Goal: Transaction & Acquisition: Book appointment/travel/reservation

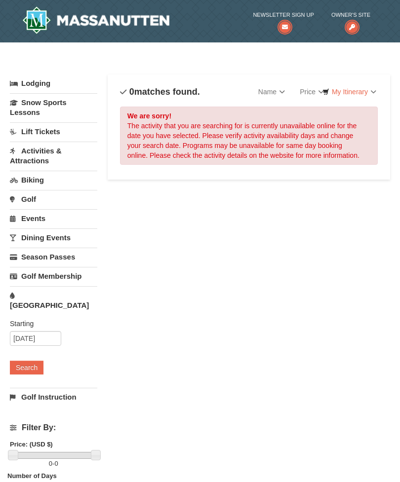
click at [129, 22] on img at bounding box center [95, 20] width 147 height 28
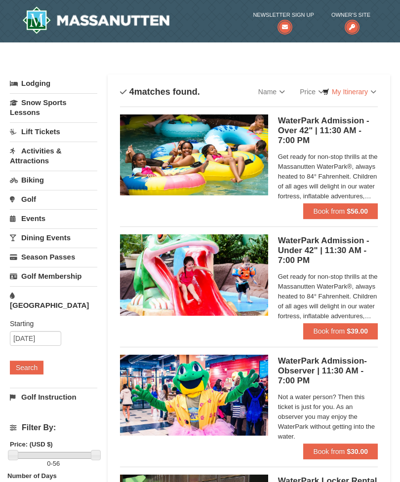
click at [350, 213] on strong "$56.00" at bounding box center [357, 211] width 21 height 8
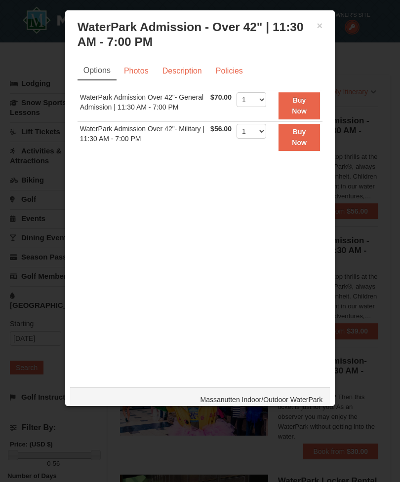
click at [318, 26] on button "×" at bounding box center [320, 26] width 6 height 10
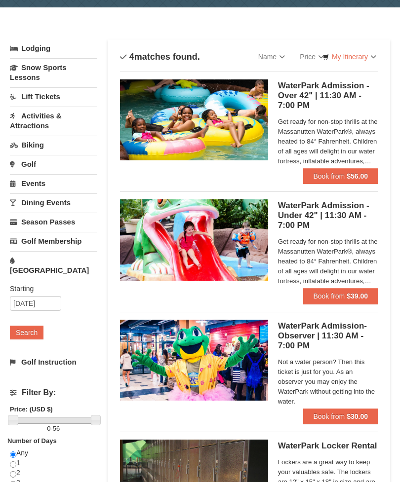
scroll to position [21, 0]
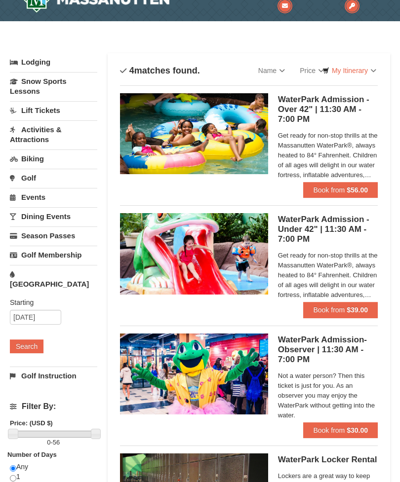
click at [334, 192] on span "Book from" at bounding box center [329, 190] width 32 height 8
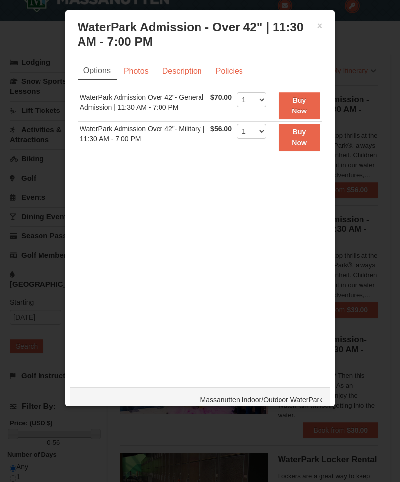
click at [301, 104] on strong "Buy Now" at bounding box center [299, 105] width 15 height 19
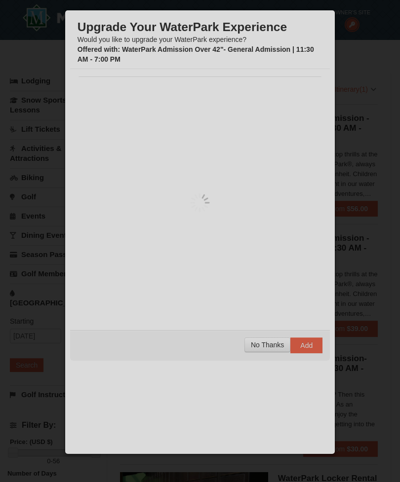
scroll to position [3, 0]
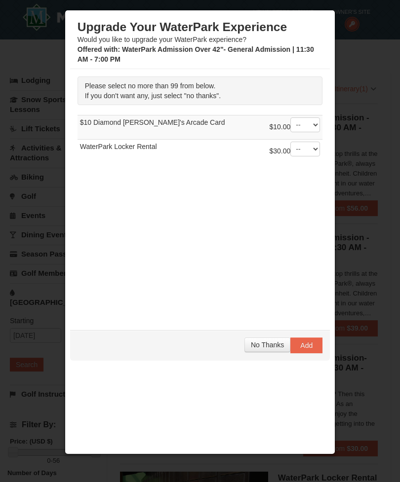
click at [260, 350] on button "No Thanks" at bounding box center [267, 345] width 46 height 15
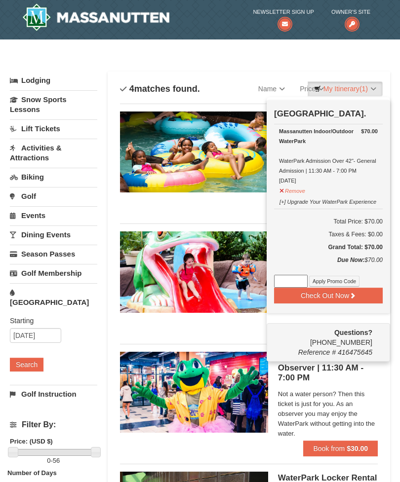
click at [295, 280] on input at bounding box center [291, 281] width 34 height 13
type input "Wpfunday25"
click at [337, 283] on button "Apply Promo Code" at bounding box center [334, 281] width 50 height 11
